Goal: Use online tool/utility: Utilize a website feature to perform a specific function

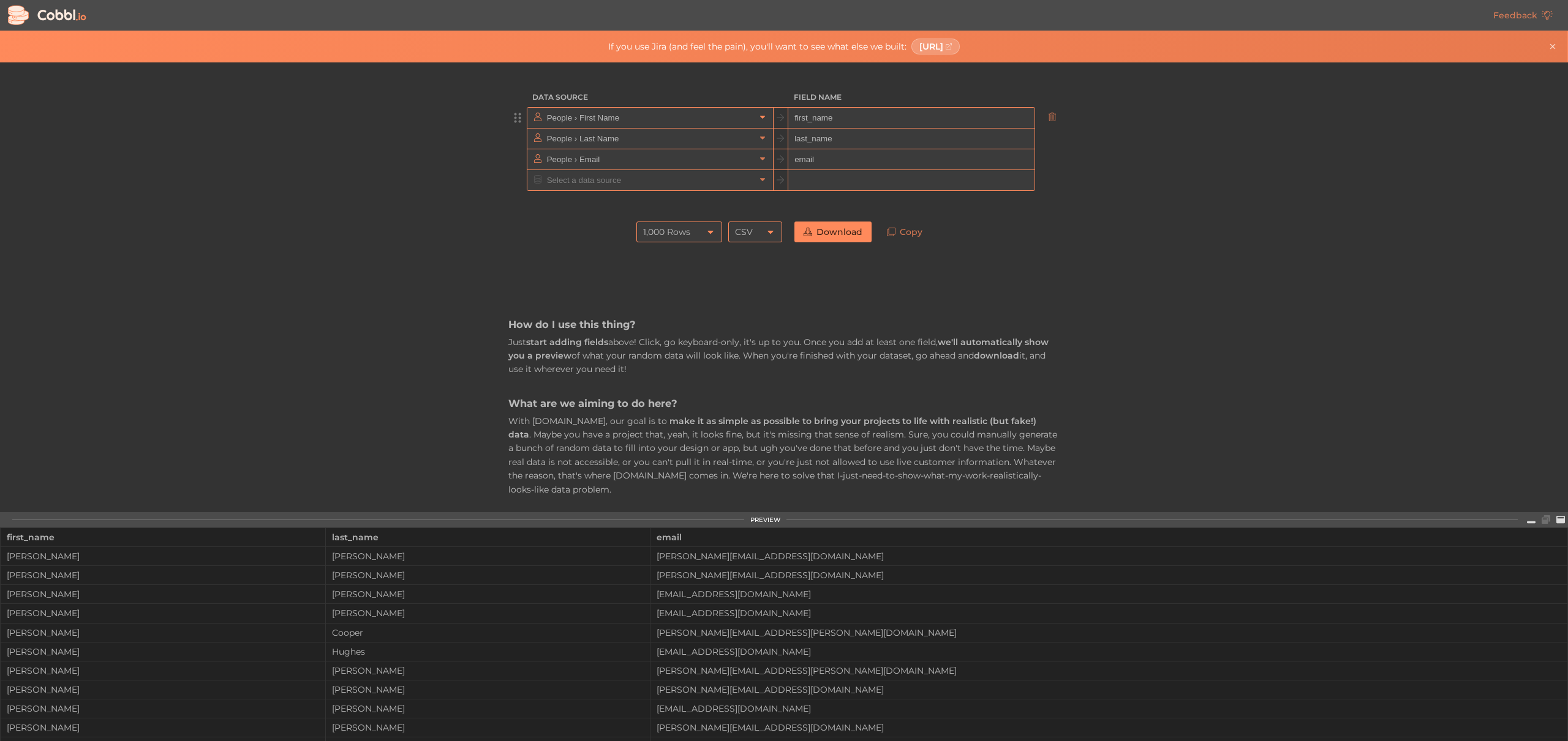
click at [759, 117] on icon at bounding box center [763, 117] width 9 height 9
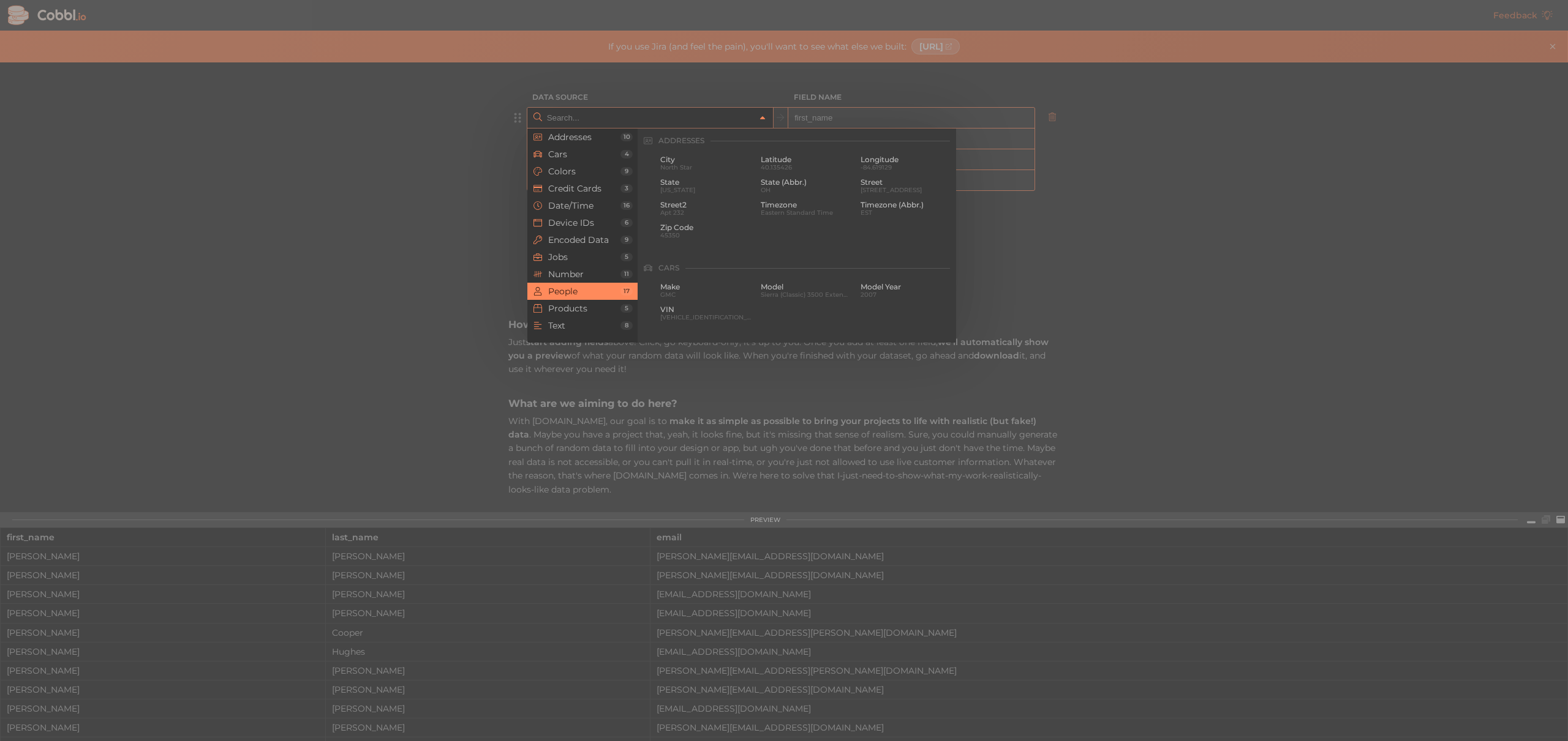
scroll to position [943, 0]
click at [595, 117] on input "text" at bounding box center [650, 117] width 211 height 20
type input "People › First Name"
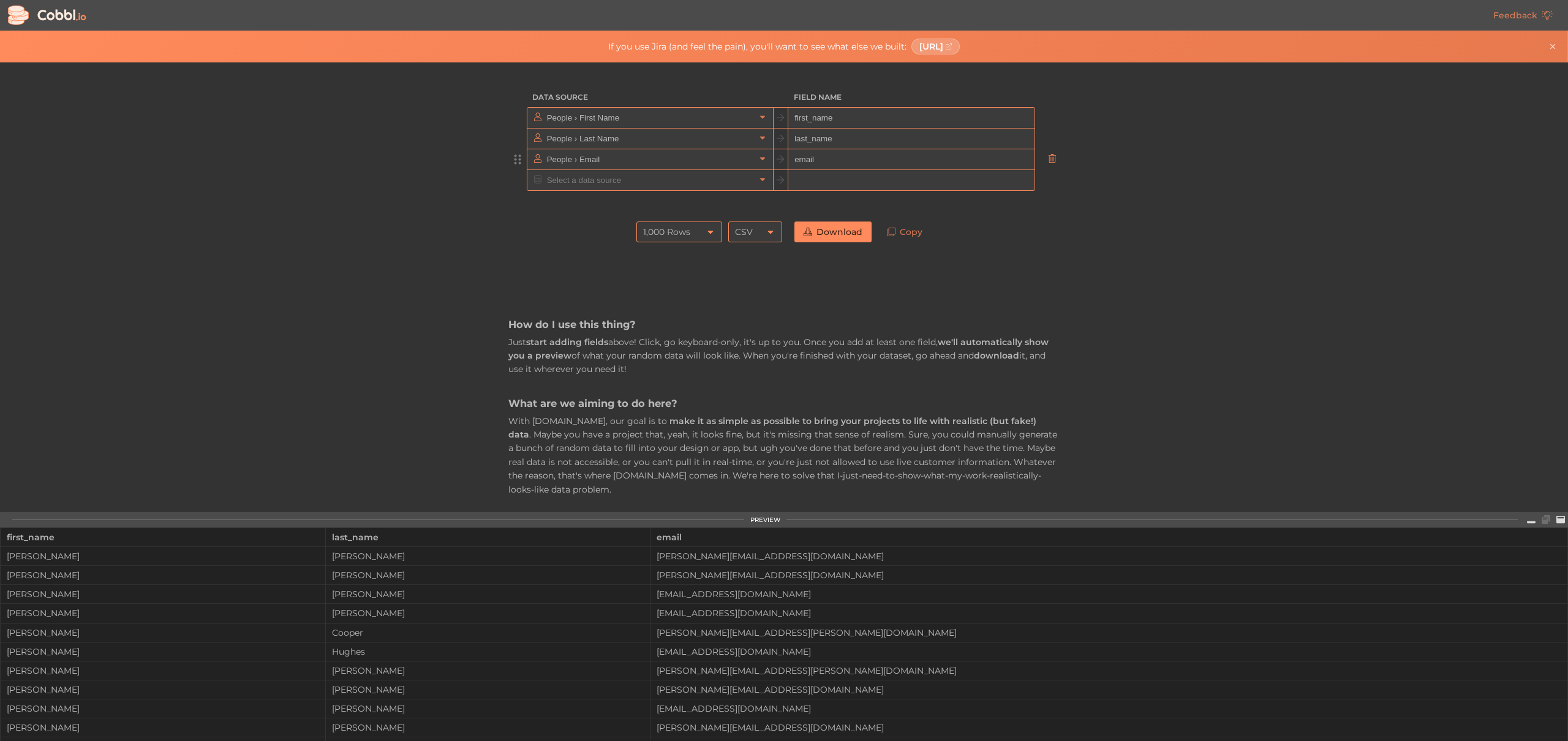
click at [1050, 158] on icon at bounding box center [1052, 158] width 9 height 9
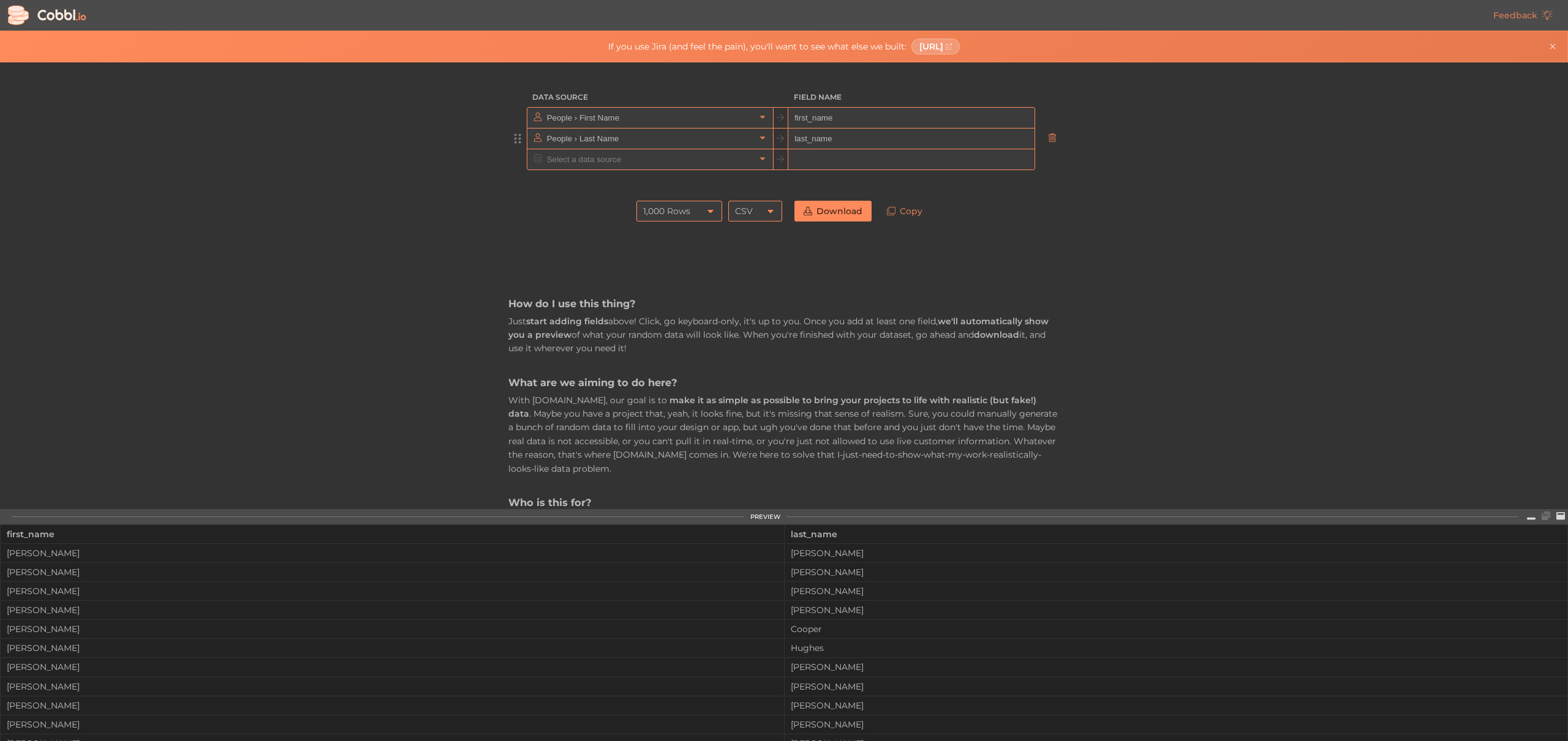
click at [1050, 142] on icon at bounding box center [1051, 137] width 7 height 9
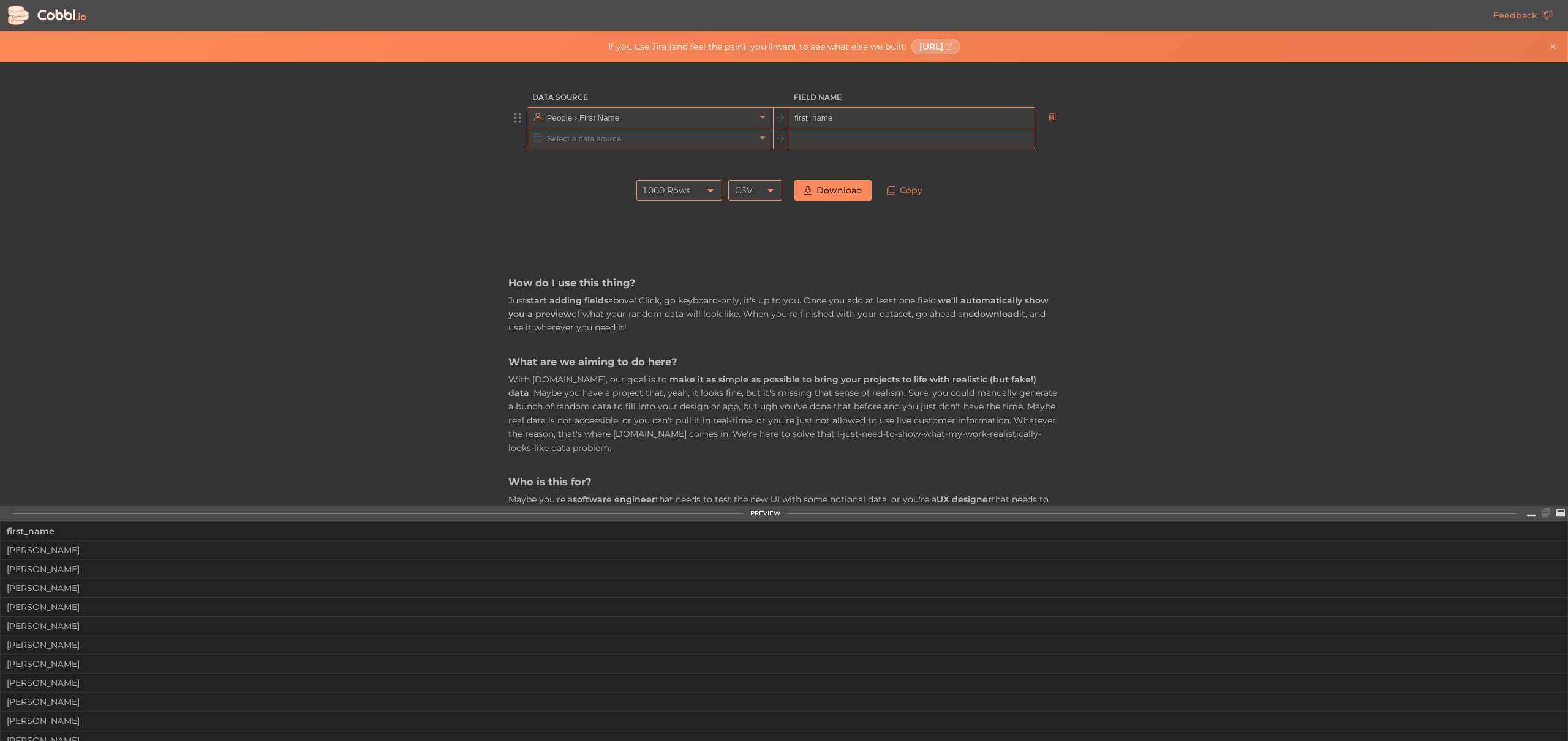
click at [1051, 119] on icon at bounding box center [1052, 117] width 9 height 9
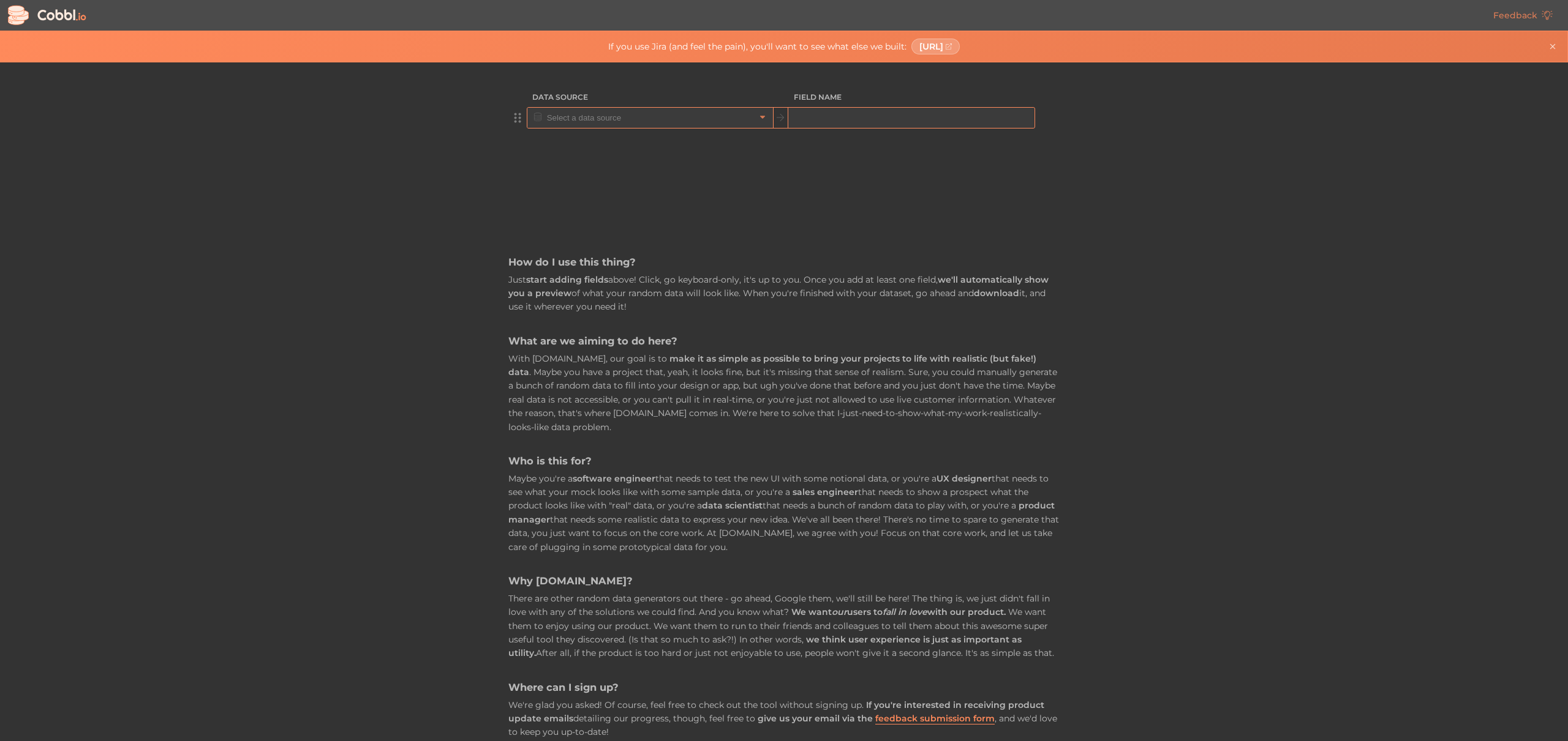
click at [681, 116] on input "text" at bounding box center [650, 117] width 211 height 20
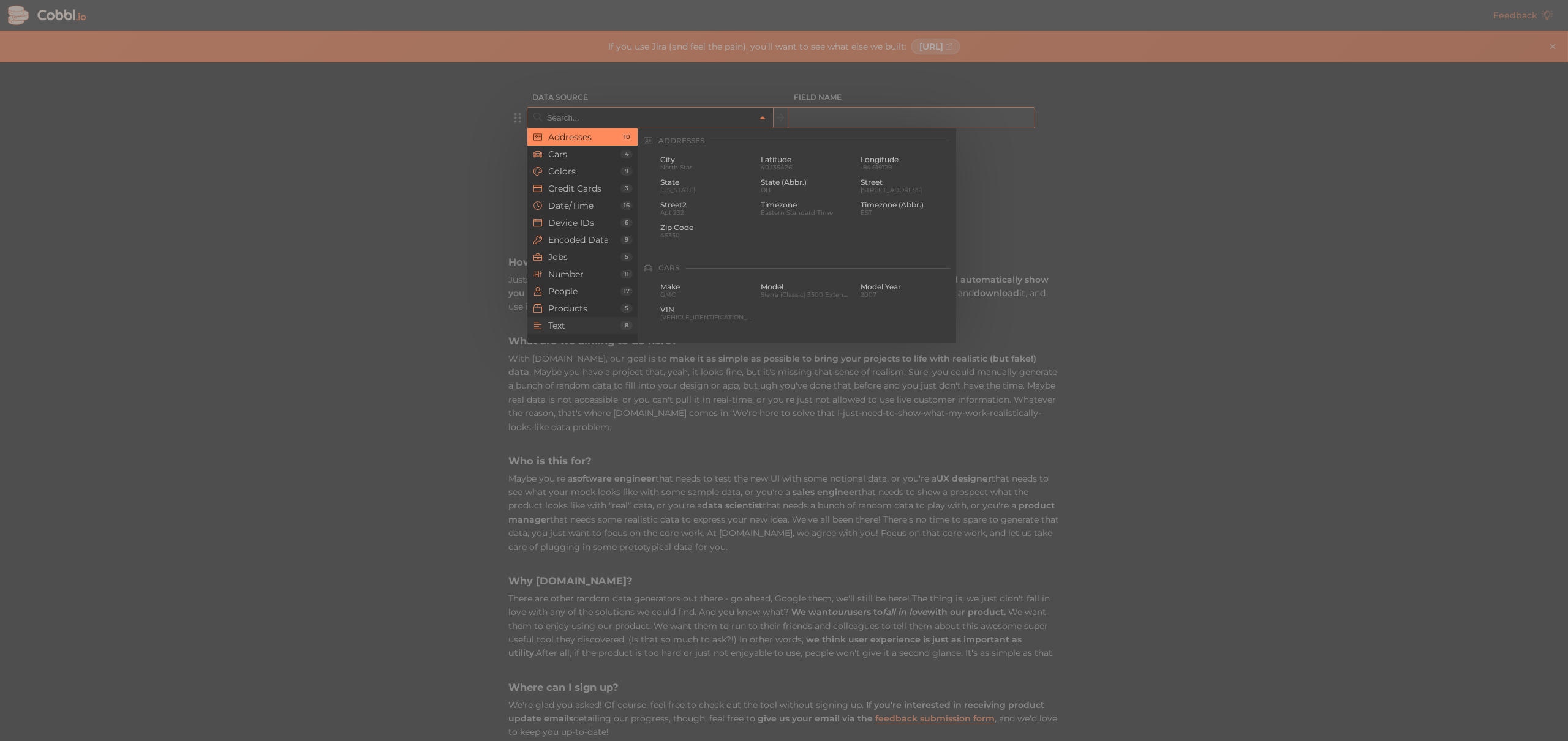
click at [572, 322] on span "Text" at bounding box center [584, 326] width 73 height 10
click at [763, 210] on span "Lorem" at bounding box center [806, 213] width 91 height 7
type input "Text › Word"
type input "word"
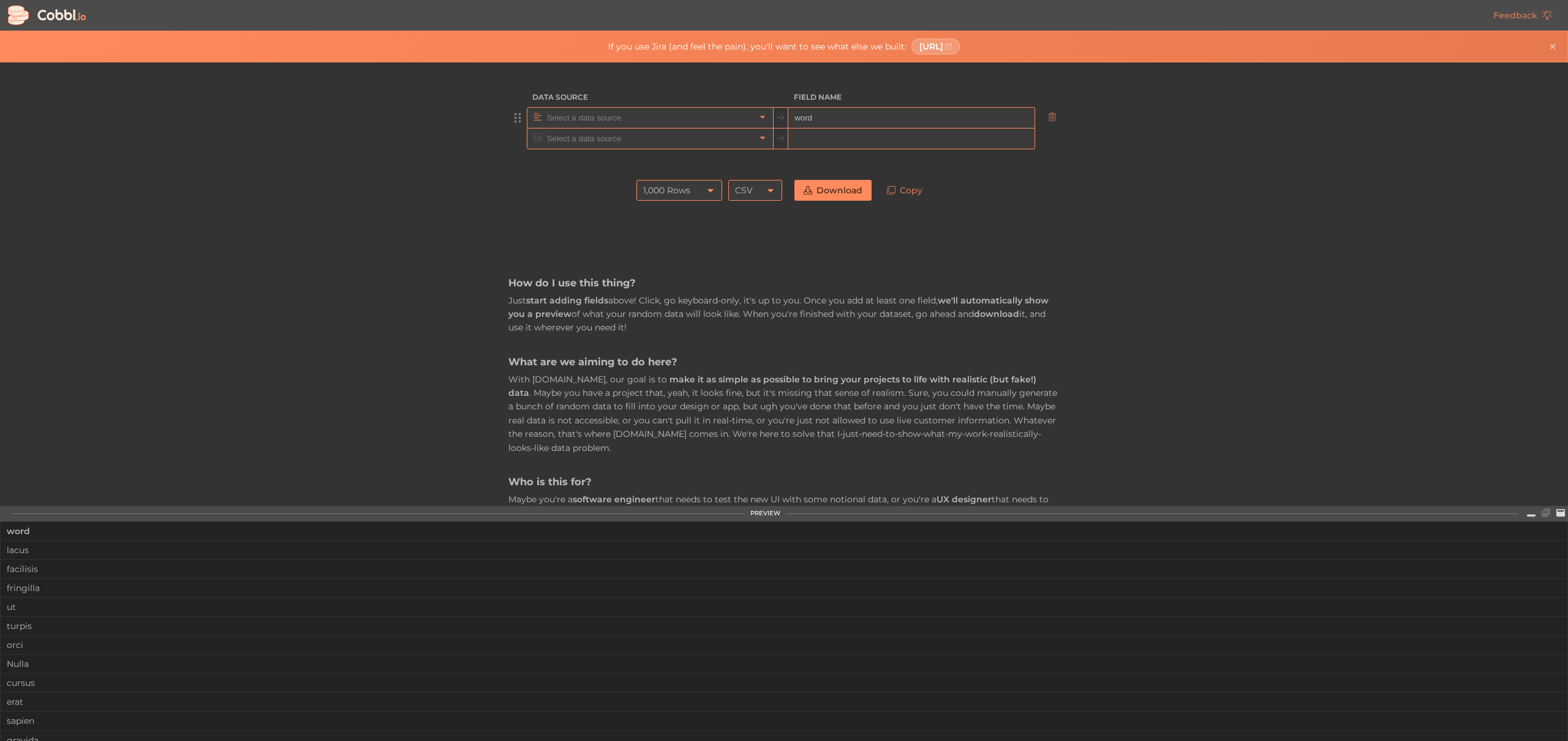
click at [720, 119] on input "text" at bounding box center [650, 117] width 211 height 20
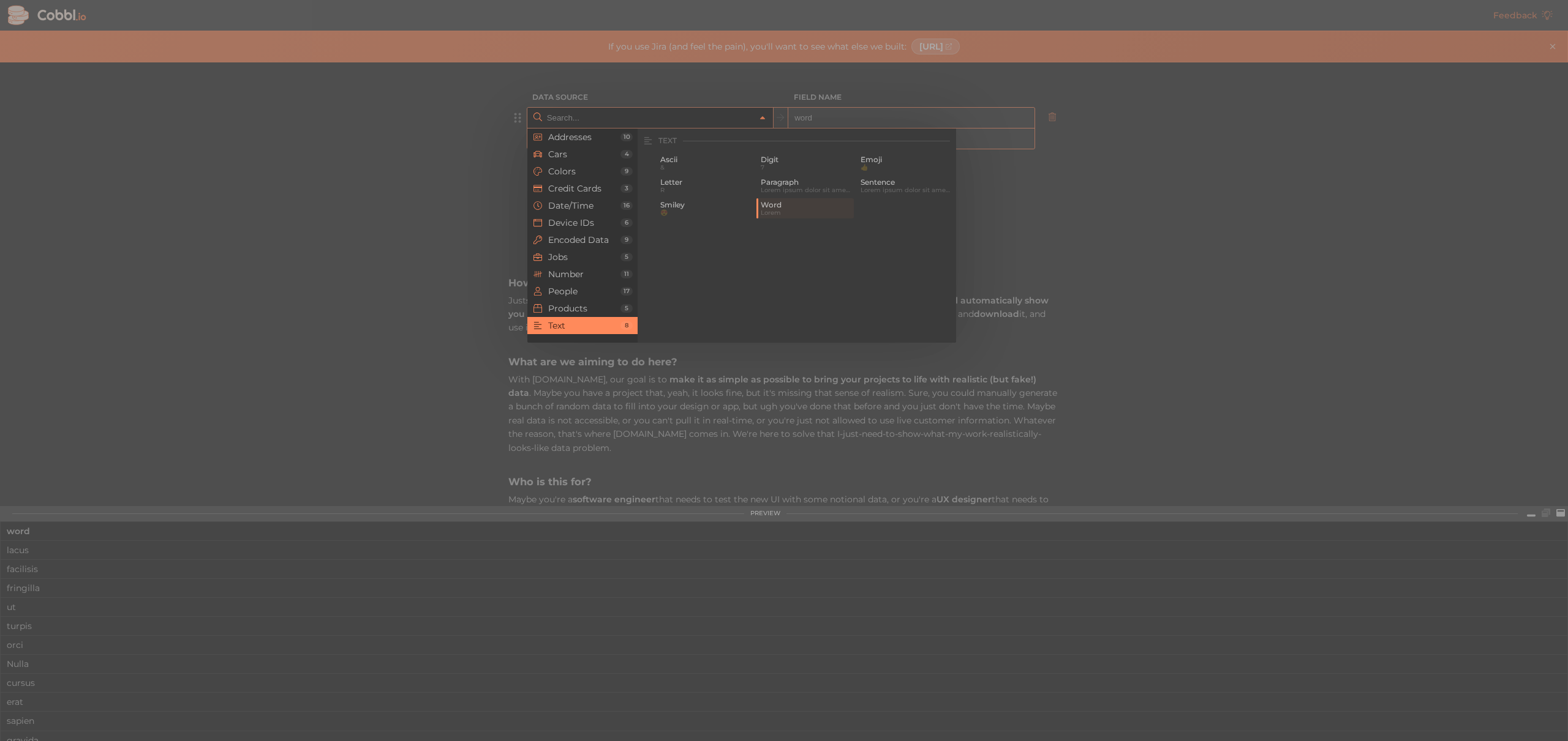
click at [718, 98] on div at bounding box center [784, 370] width 1568 height 741
type input "Text › Word"
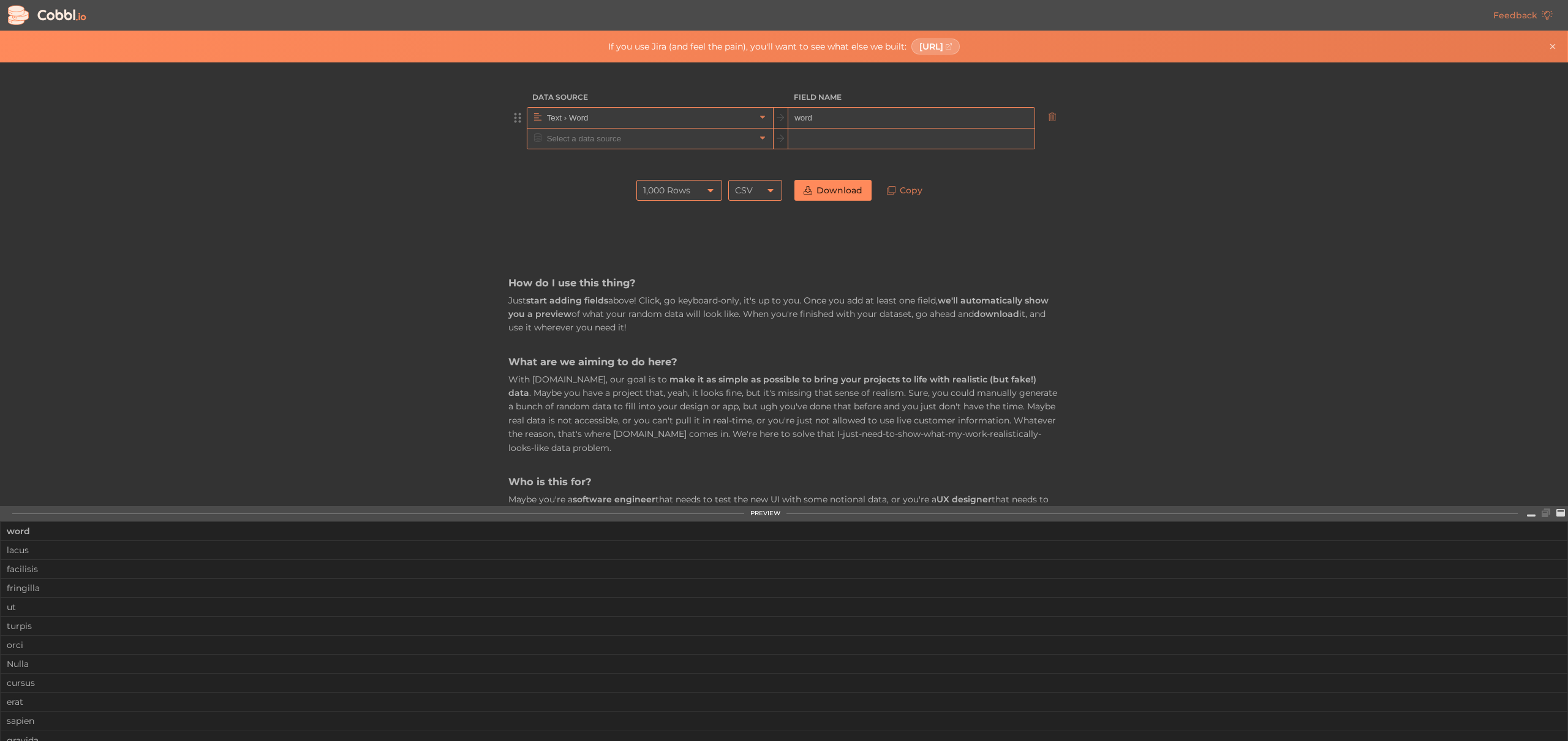
click at [711, 115] on input "Text › Word" at bounding box center [650, 117] width 211 height 20
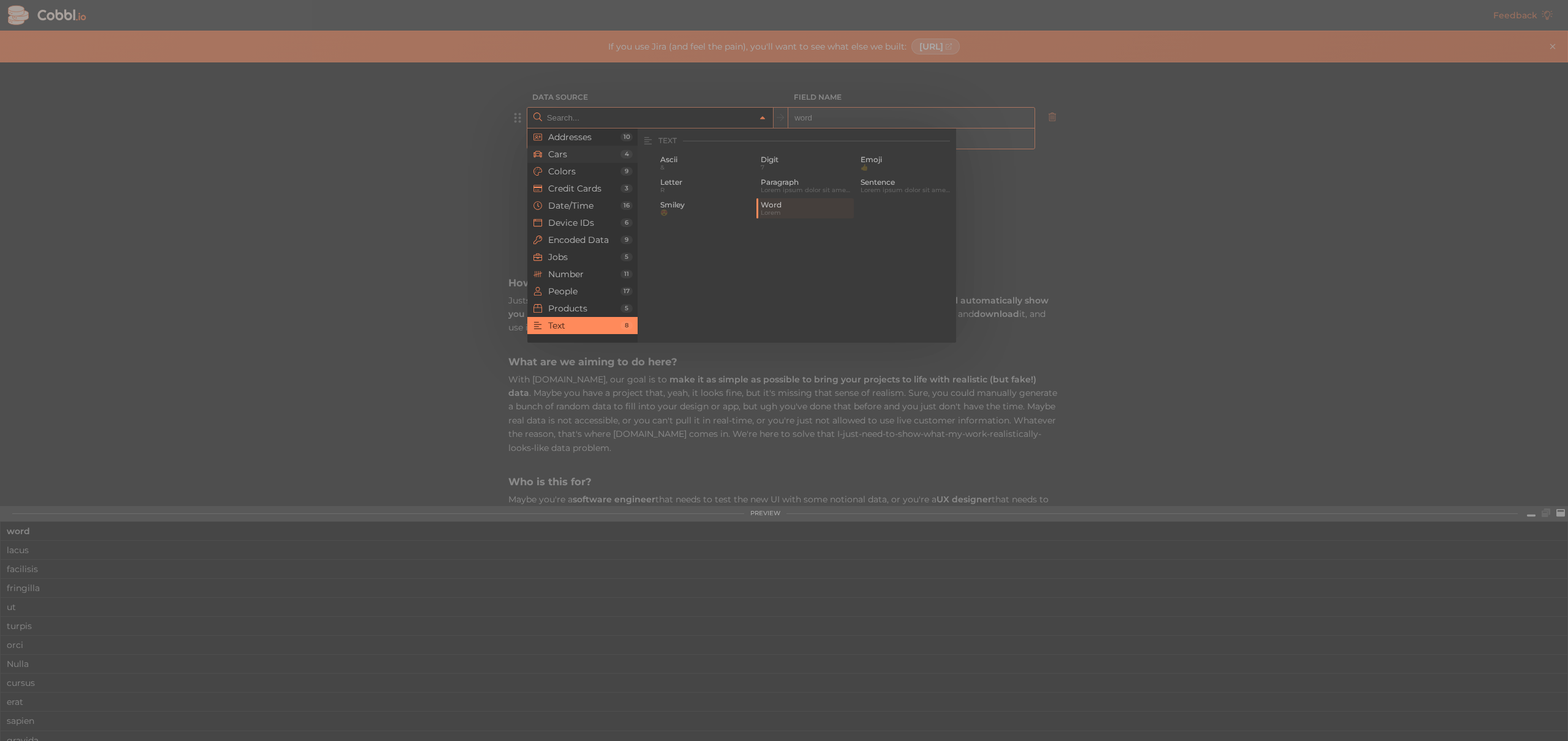
click at [559, 150] on span "Cars" at bounding box center [584, 154] width 73 height 10
click at [563, 272] on span "Number" at bounding box center [584, 274] width 73 height 10
click at [579, 224] on span "Device IDs" at bounding box center [584, 223] width 73 height 10
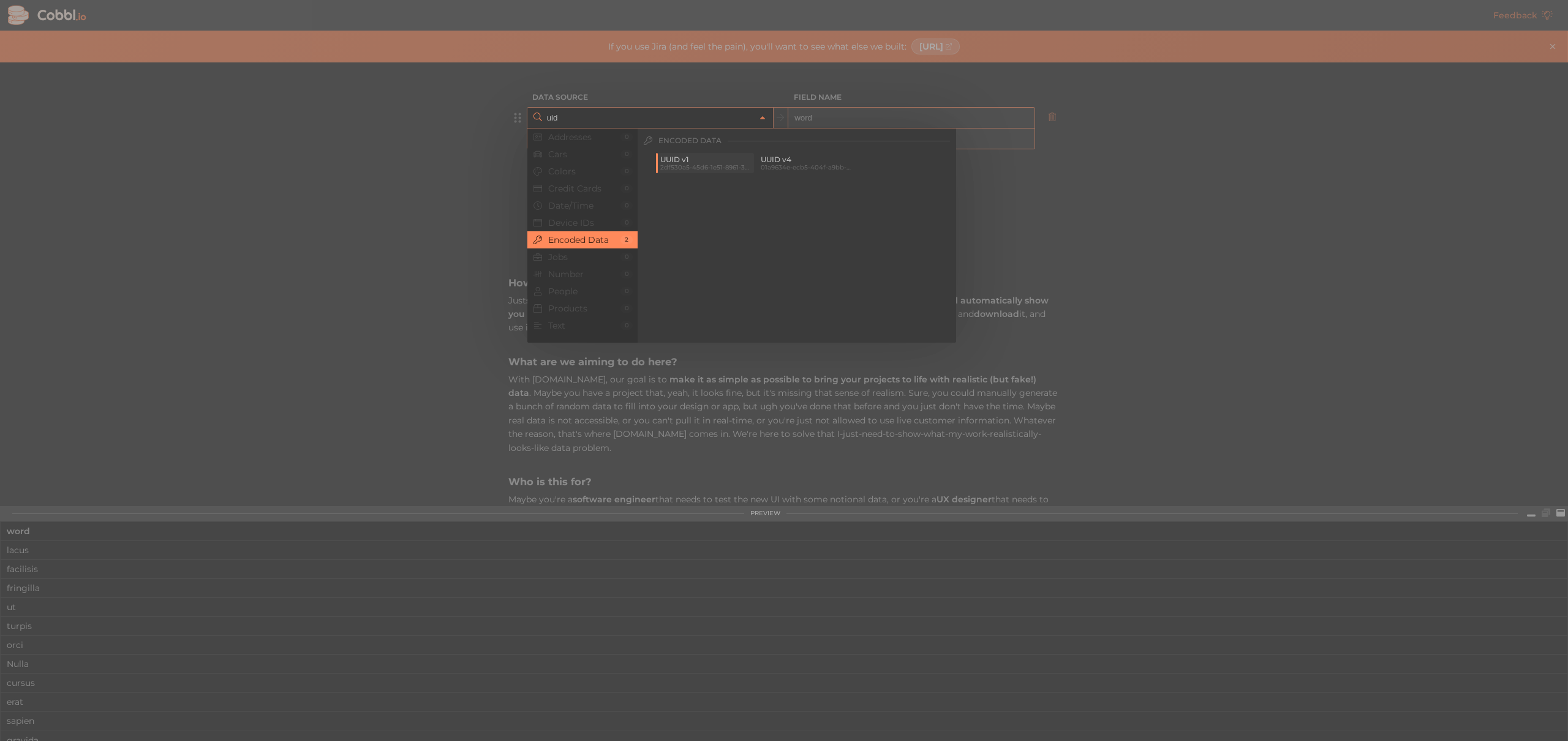
click at [732, 163] on span "UUID v1" at bounding box center [706, 160] width 91 height 9
type input "Encoded Data › UUID v1"
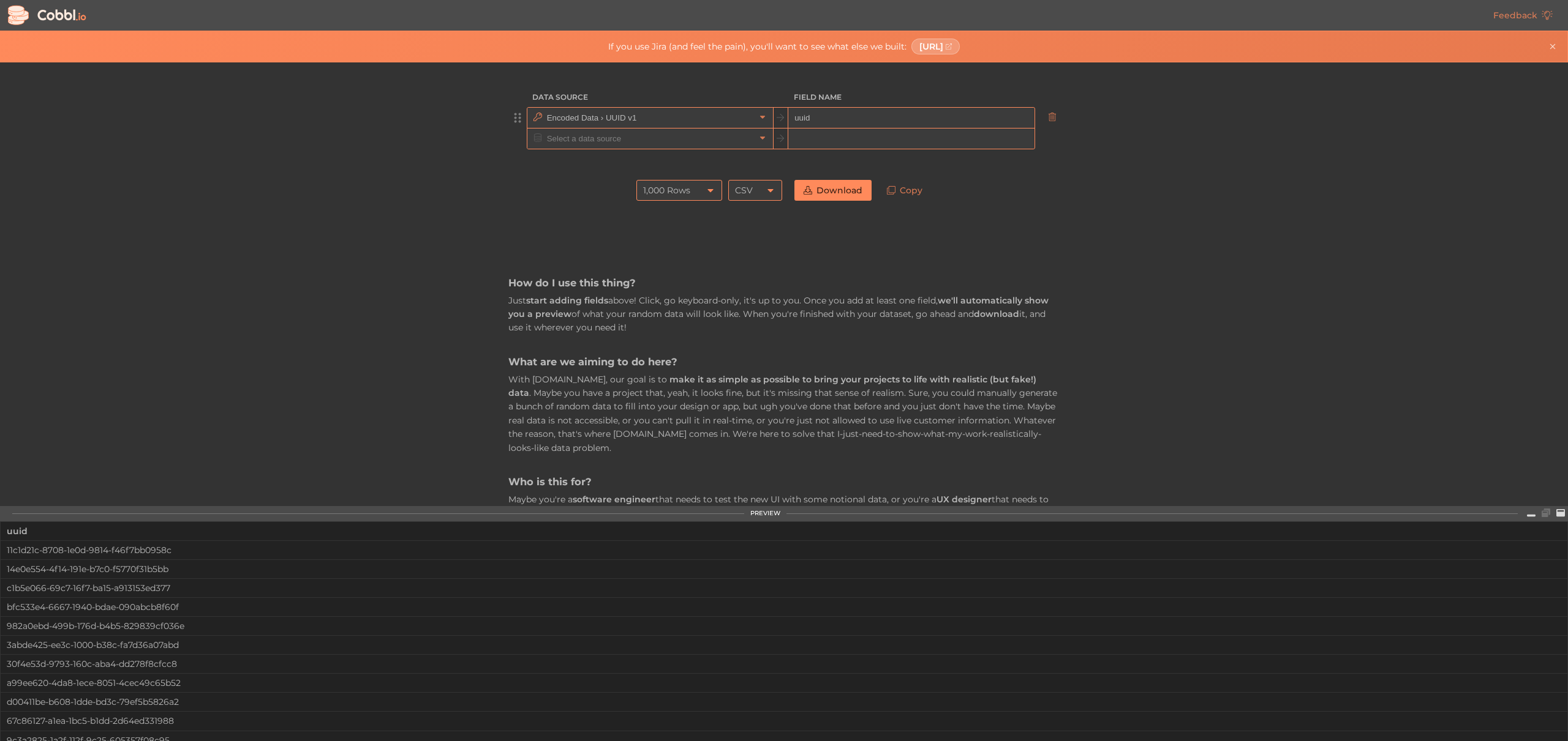
click at [821, 118] on input "uuid" at bounding box center [911, 118] width 245 height 21
type input "salesforce_contact_key"
click at [656, 140] on input "text" at bounding box center [650, 138] width 211 height 20
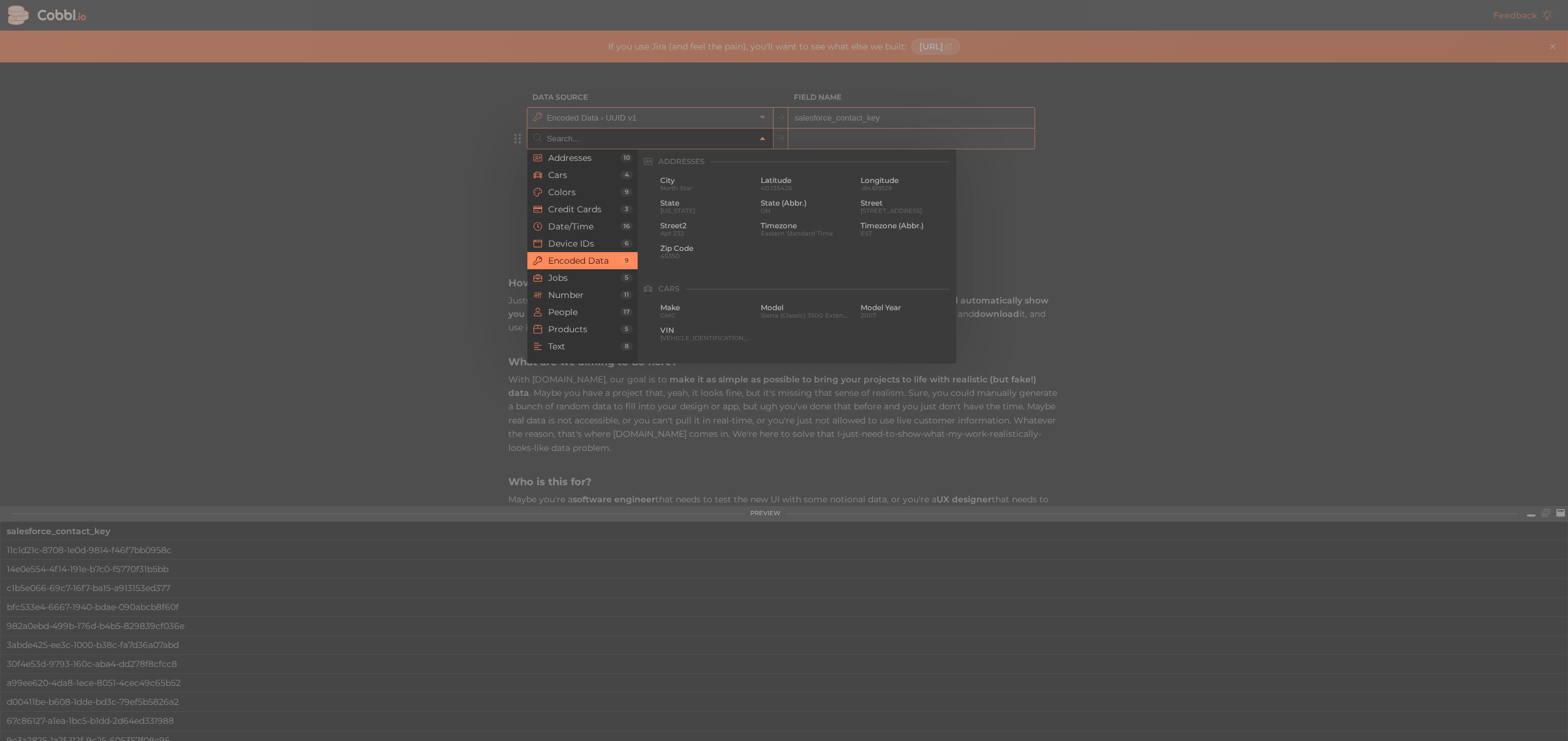
scroll to position [629, 0]
click at [396, 150] on div at bounding box center [784, 370] width 1568 height 741
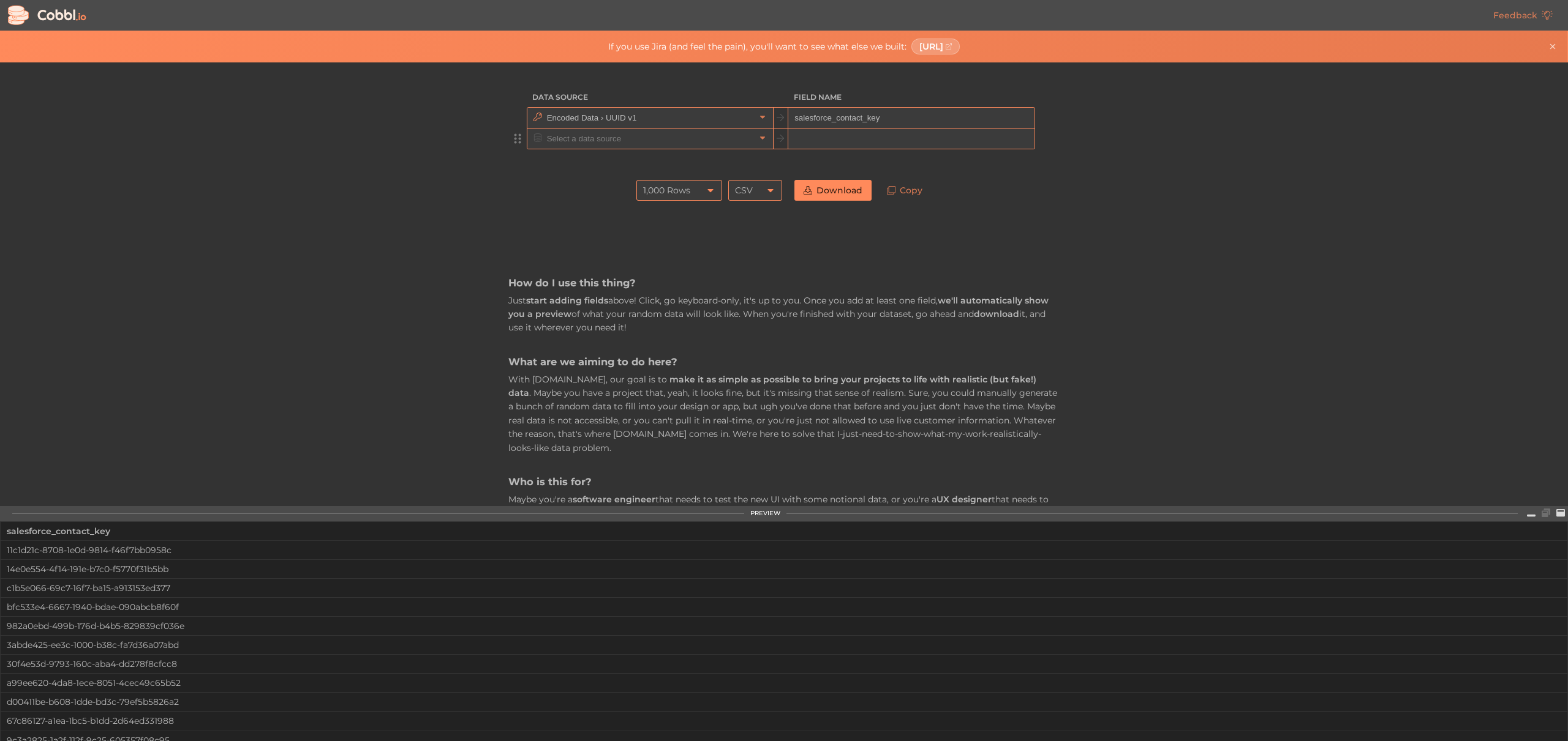
click at [565, 142] on input "text" at bounding box center [650, 138] width 211 height 20
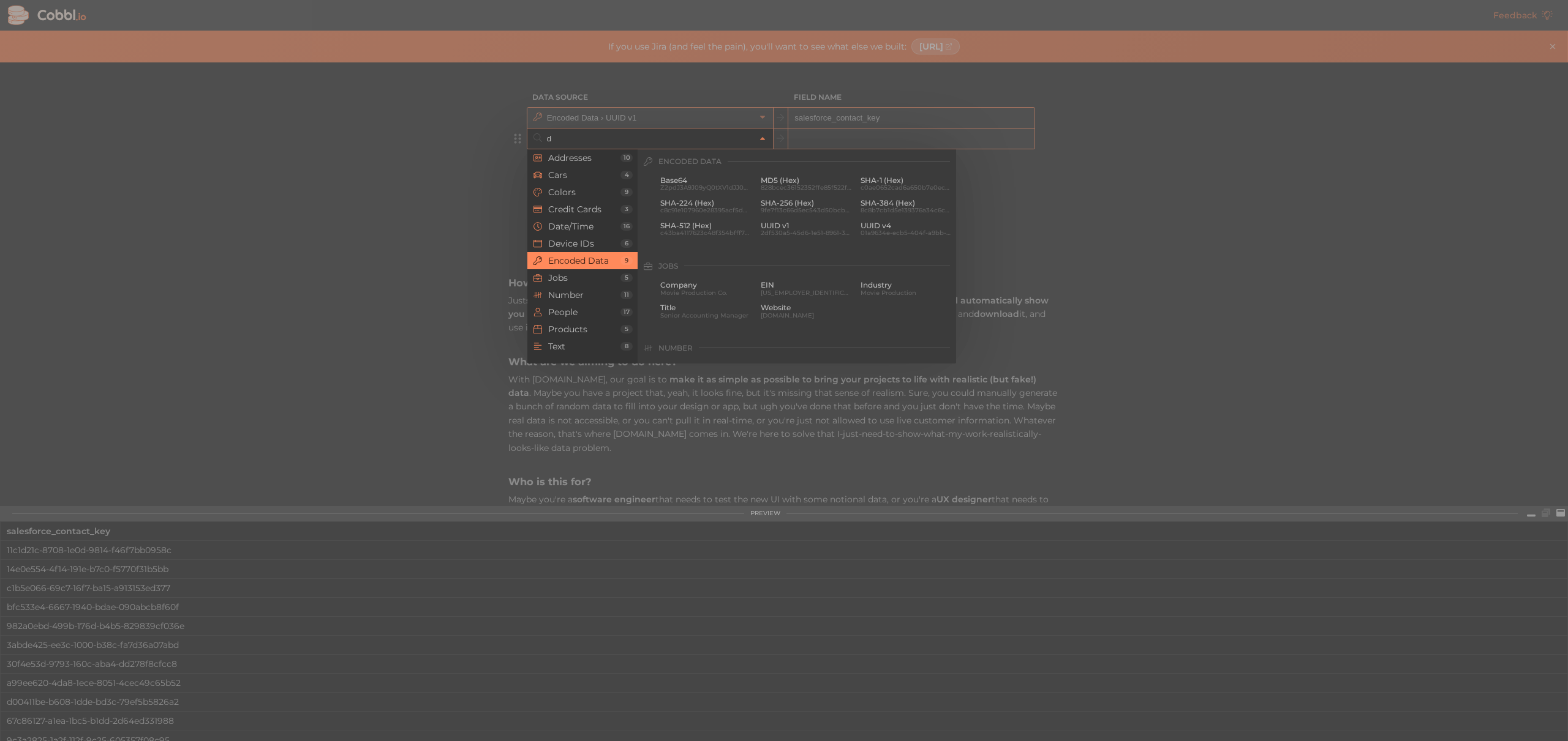
scroll to position [0, 0]
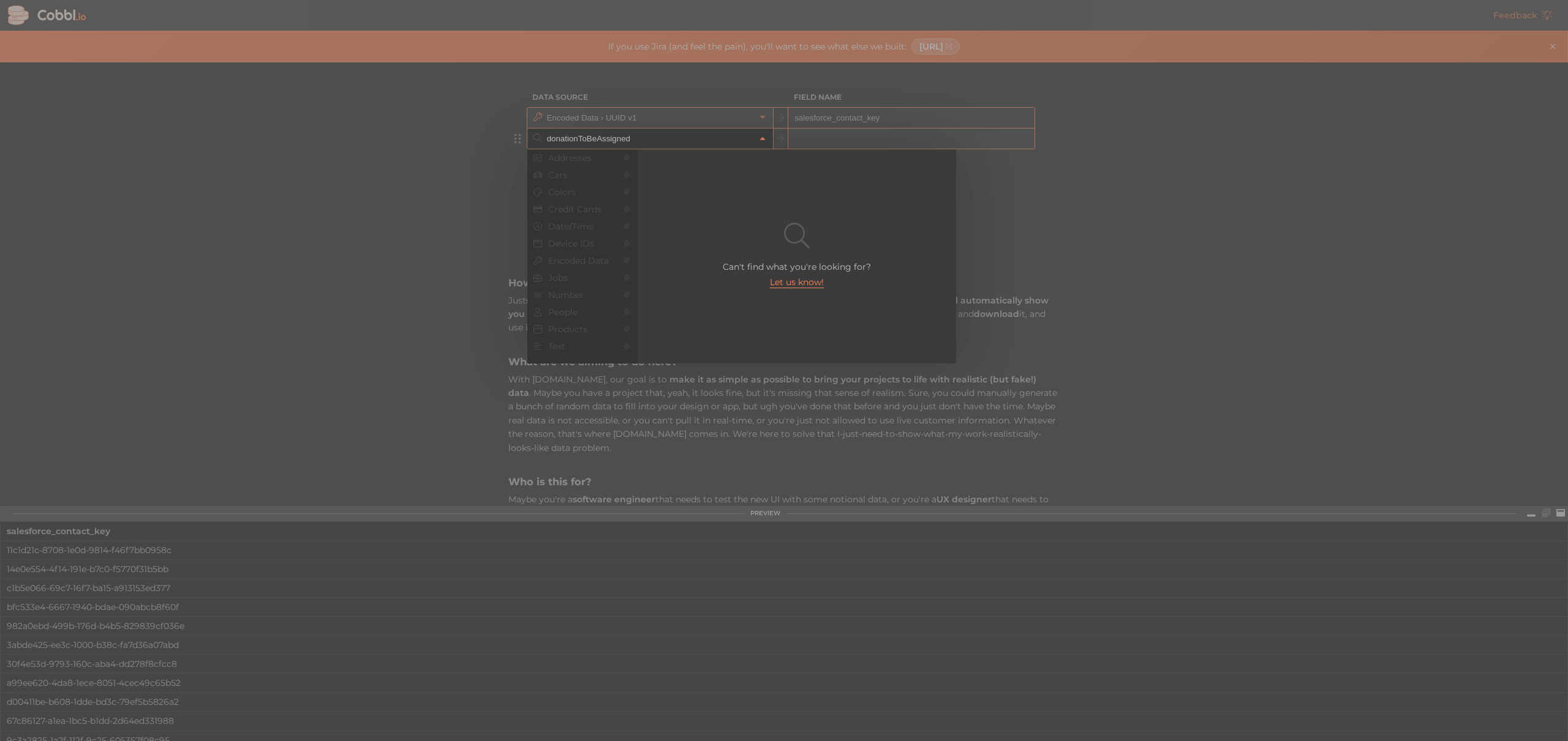
click at [340, 150] on div at bounding box center [784, 370] width 1568 height 741
type input "donationToBeAssigned"
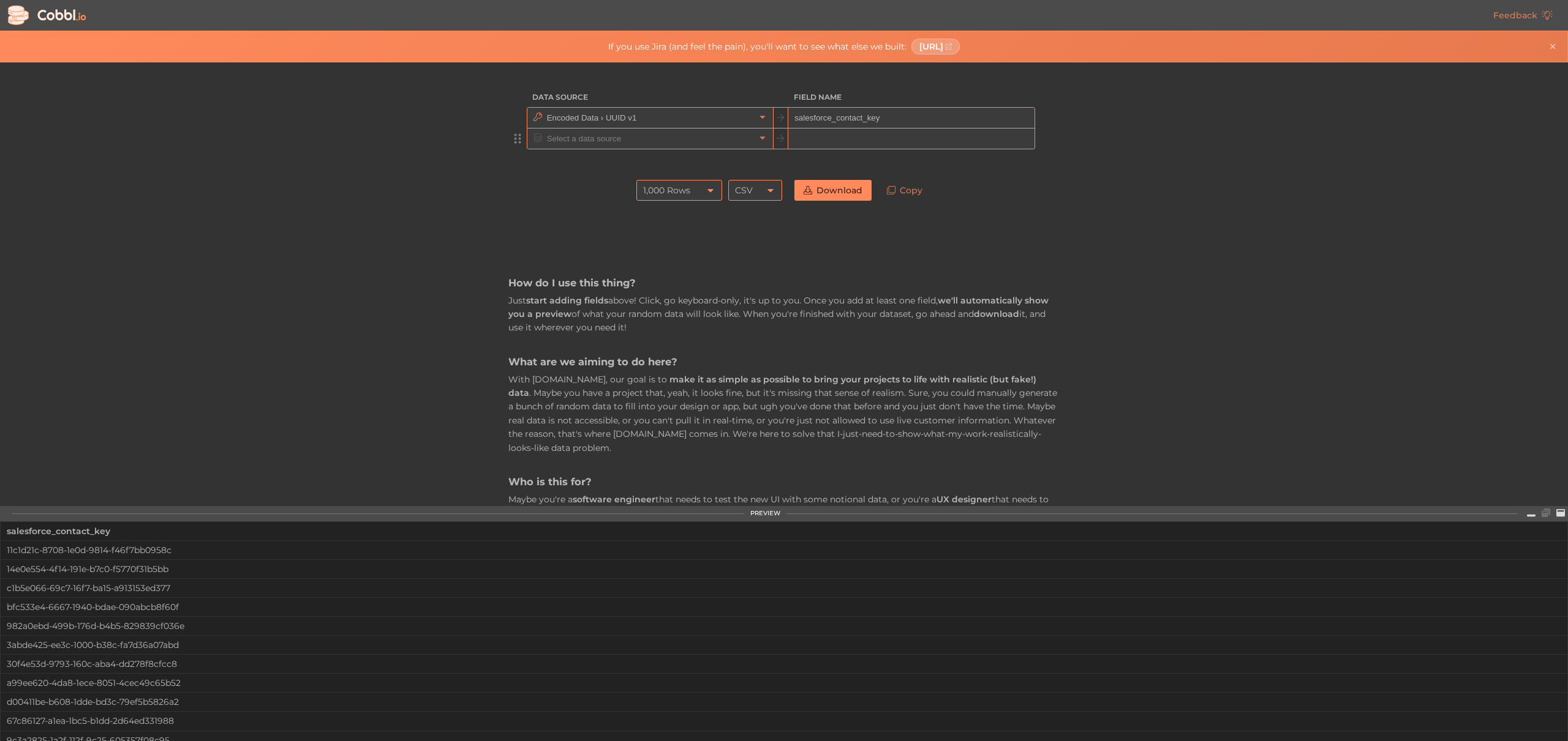
click at [658, 189] on div "1,000 Rows" at bounding box center [666, 191] width 47 height 21
click at [674, 268] on li "10,000 Rows" at bounding box center [680, 274] width 84 height 21
click at [750, 235] on div "How do I use this thing? Just start adding fields above! Click, go keyboard-onl…" at bounding box center [784, 589] width 551 height 765
click at [613, 184] on div "10,000 Rows 10,000 Rows CSV CSV Download Copy" at bounding box center [784, 191] width 551 height 33
click at [662, 191] on div "10,000 Rows" at bounding box center [670, 191] width 53 height 21
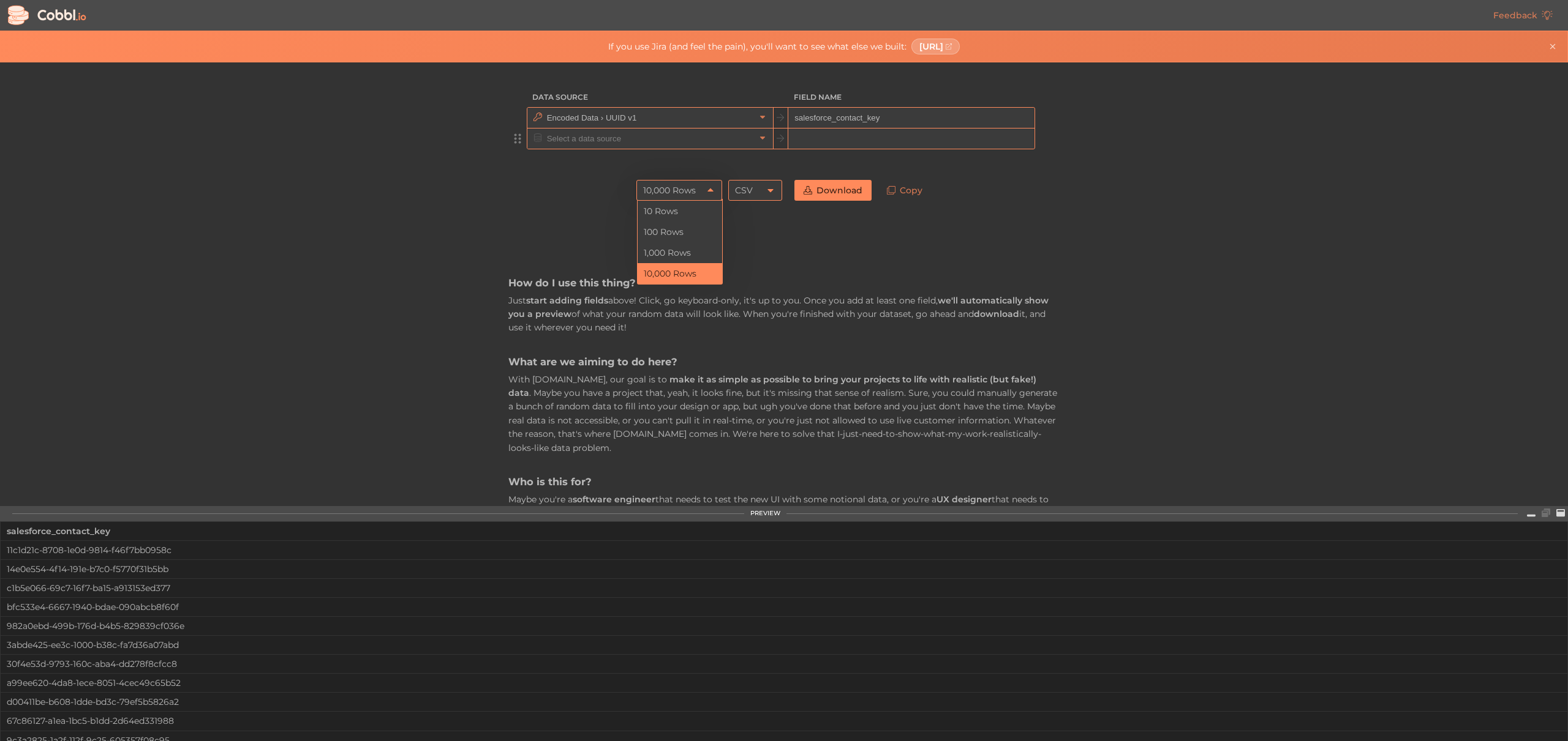
click at [536, 194] on div "10,000 Rows 10,000 Rows 10 Rows 100 Rows 1,000 Rows 10,000 Rows CSV CSV Downloa…" at bounding box center [784, 191] width 551 height 33
click at [586, 212] on div "How do I use this thing? Just start adding fields above! Click, go keyboard-onl…" at bounding box center [784, 589] width 551 height 765
click at [604, 141] on input "text" at bounding box center [650, 138] width 211 height 20
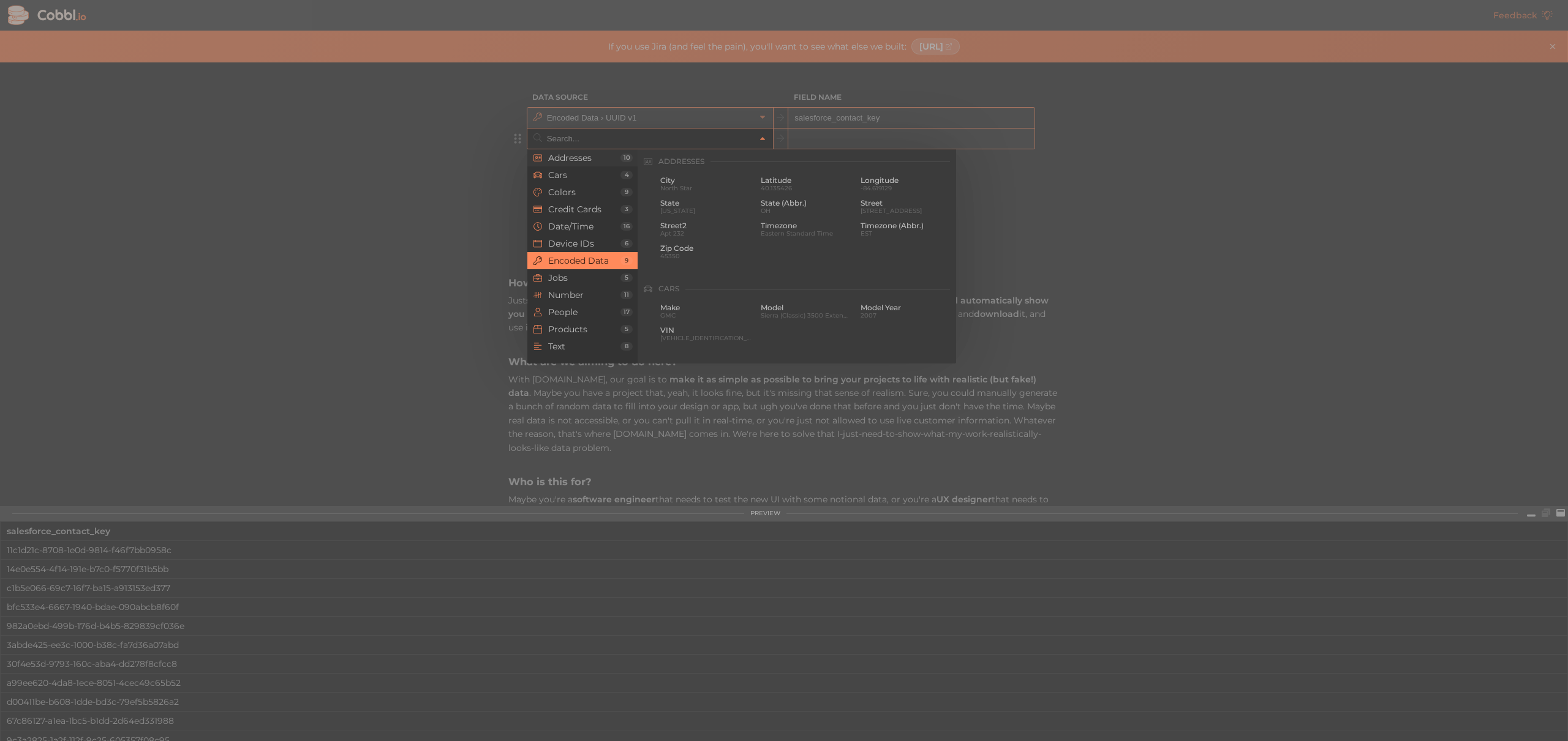
scroll to position [629, 0]
click at [562, 345] on span "Text" at bounding box center [584, 346] width 73 height 10
click at [565, 291] on span "Number" at bounding box center [584, 295] width 73 height 10
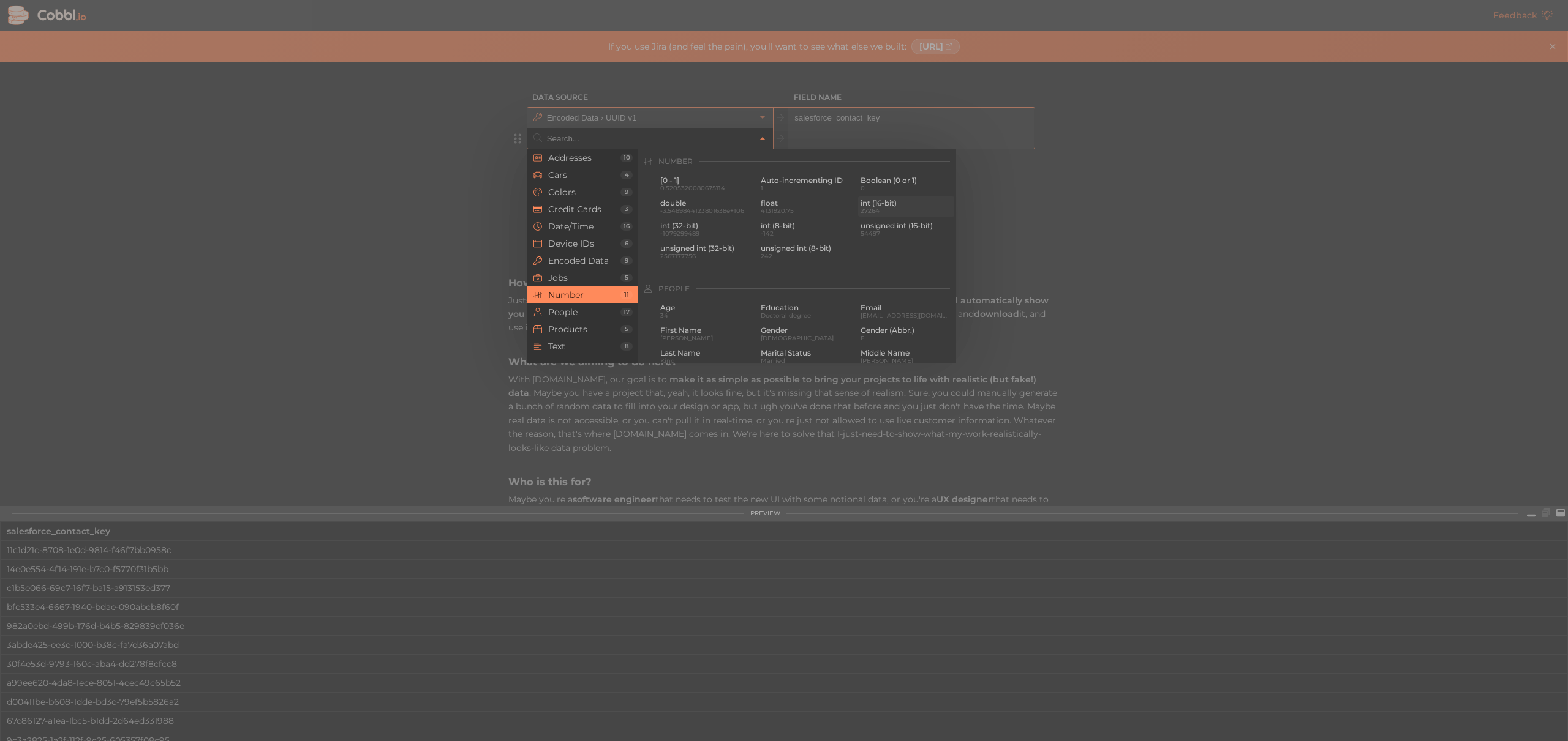
click at [881, 210] on span "27264" at bounding box center [906, 211] width 91 height 7
type input "Number › int (16-bit)"
type input "int16"
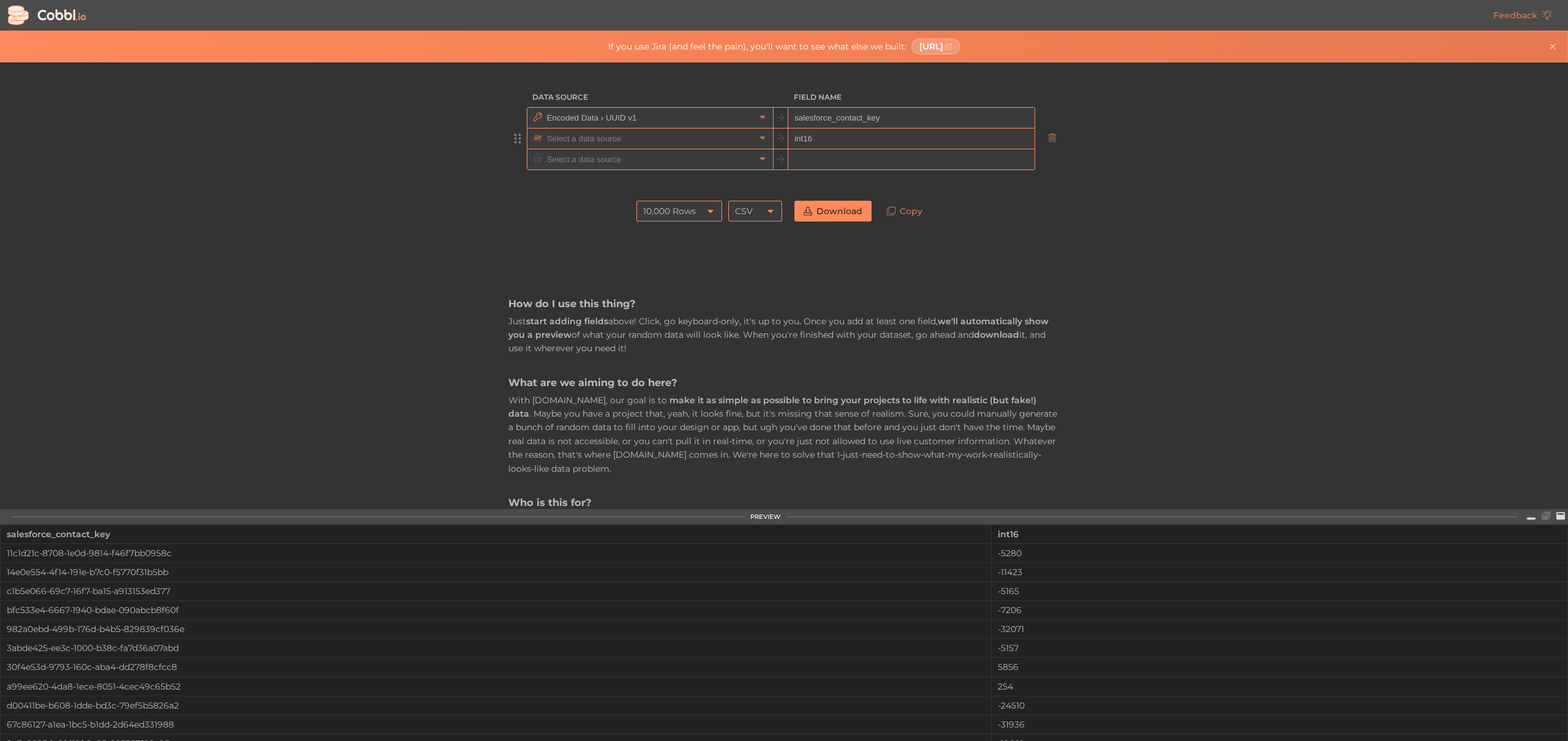
click at [718, 141] on input "text" at bounding box center [650, 138] width 211 height 20
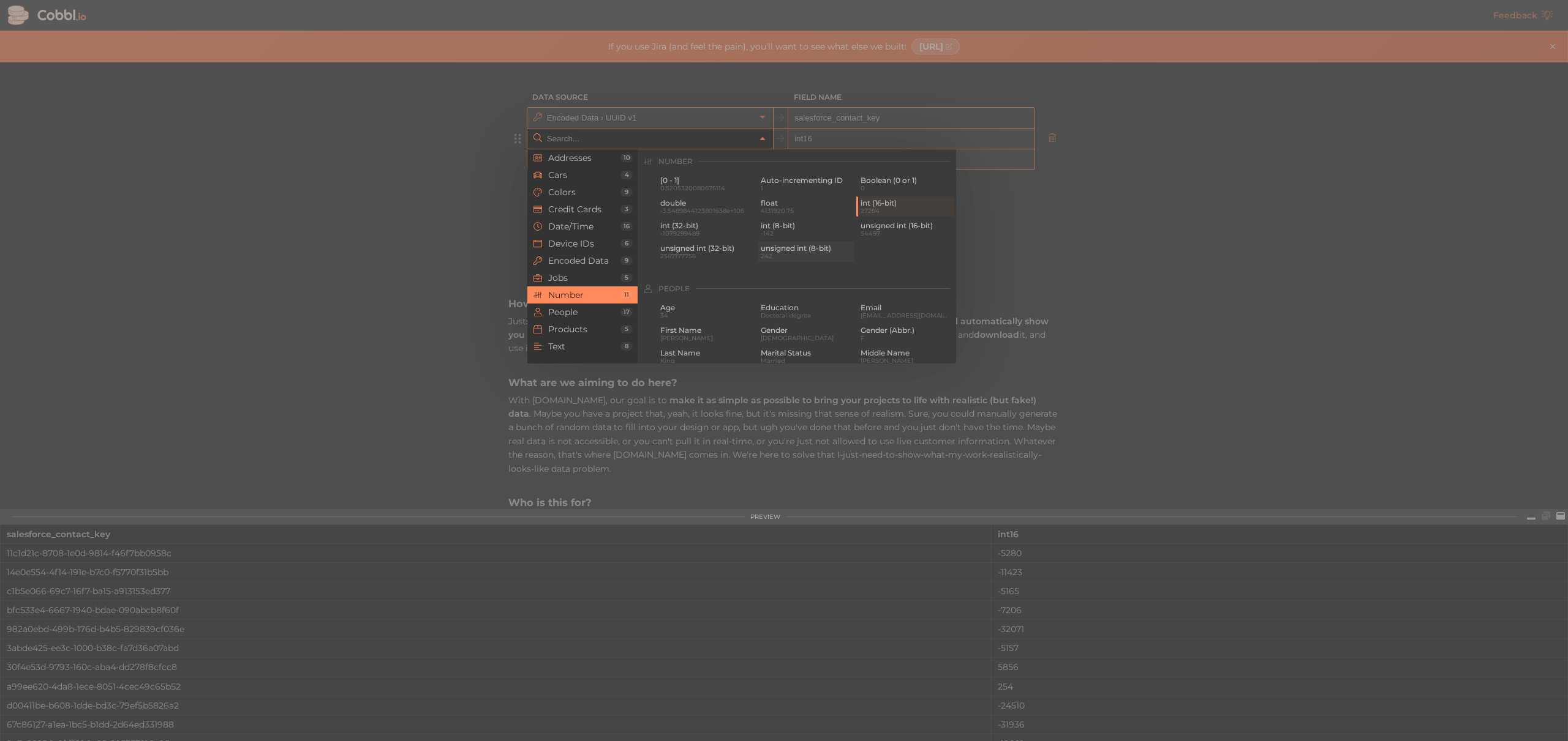
click at [781, 246] on span "unsigned int (8-bit)" at bounding box center [806, 248] width 91 height 9
type input "Number › unsigned int (8-bit)"
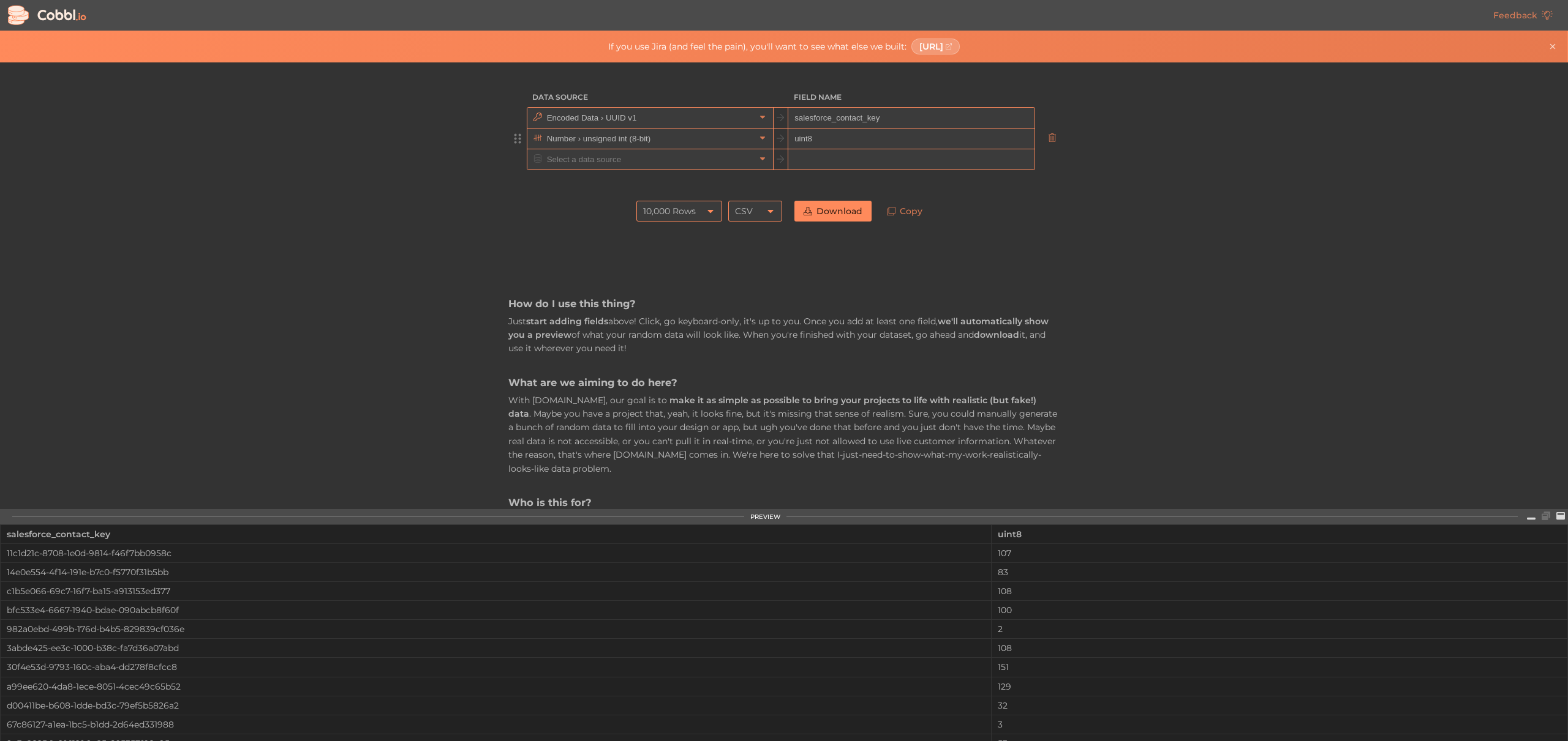
click at [447, 233] on div "Data Source Field Name Encoded Data › UUID v1 salesforce_contact_key Number › u…" at bounding box center [784, 286] width 1567 height 447
click at [879, 143] on input "uint8" at bounding box center [911, 139] width 245 height 21
type input "donationToBeAssigned"
click at [831, 206] on link "Download" at bounding box center [832, 212] width 77 height 21
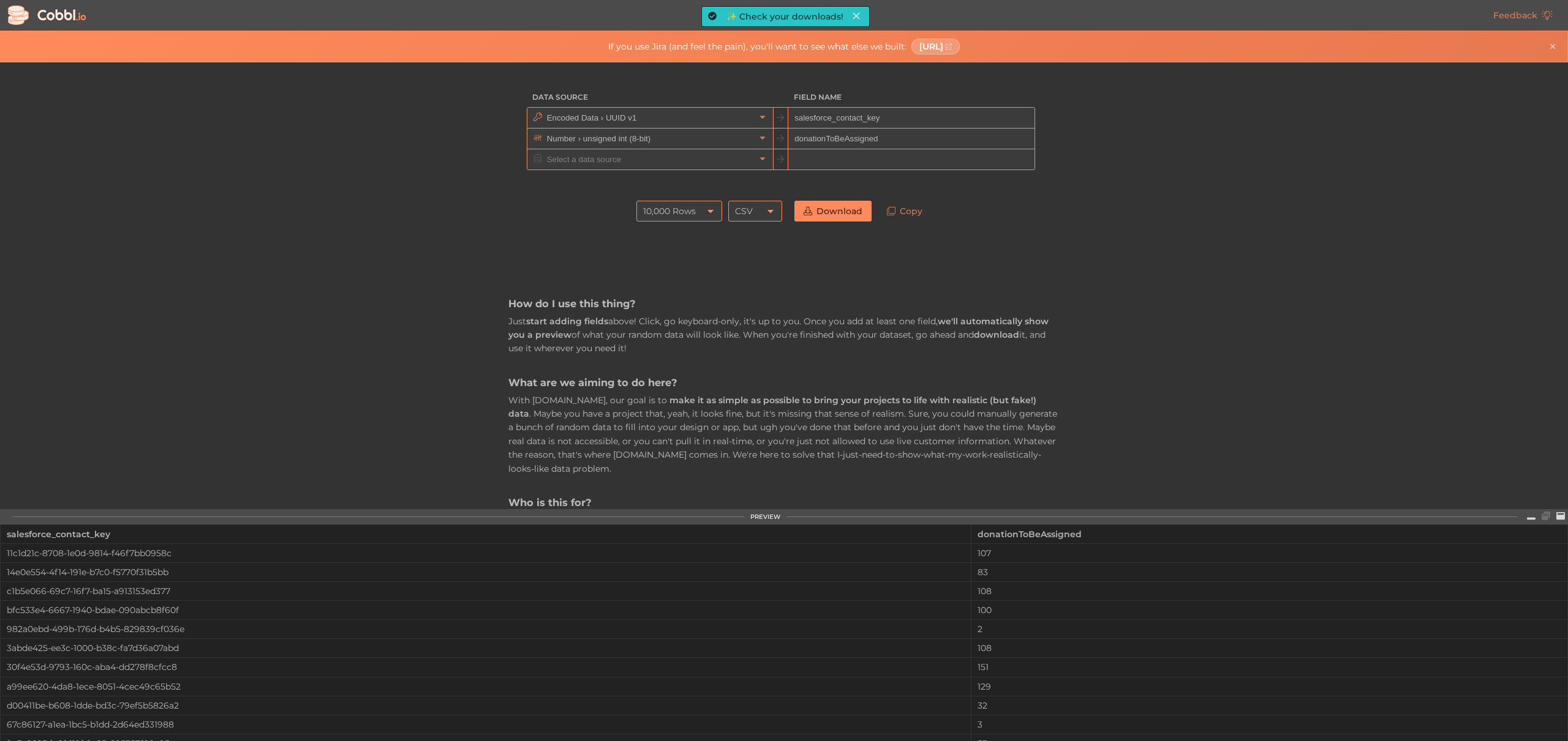
click at [450, 231] on div "Data Source Field Name Encoded Data › UUID v1 salesforce_contact_key Number › u…" at bounding box center [784, 286] width 1567 height 447
